Goal: Entertainment & Leisure: Consume media (video, audio)

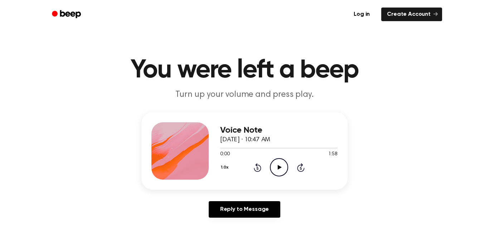
click at [284, 170] on icon "Play Audio" at bounding box center [279, 167] width 18 height 18
click at [263, 161] on div "1.0x Rewind 5 seconds Pause Audio Skip 5 seconds" at bounding box center [278, 167] width 117 height 18
drag, startPoint x: 255, startPoint y: 148, endPoint x: 192, endPoint y: 140, distance: 63.9
click at [192, 140] on div "Voice Note October 2, 2025 · 10:47 AM 0:40 1:58 Your browser does not support t…" at bounding box center [244, 150] width 206 height 77
